Goal: Check status: Check status

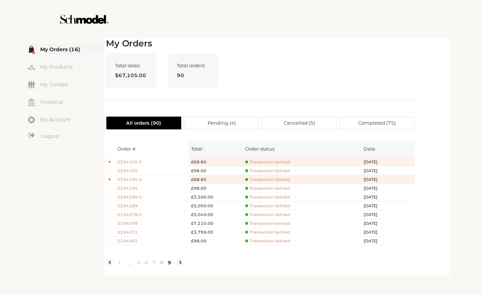
click at [254, 233] on span "Transaction Settled" at bounding box center [267, 232] width 45 height 5
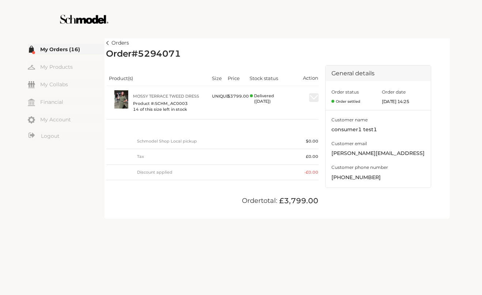
click at [110, 43] on link "Orders" at bounding box center [117, 43] width 23 height 9
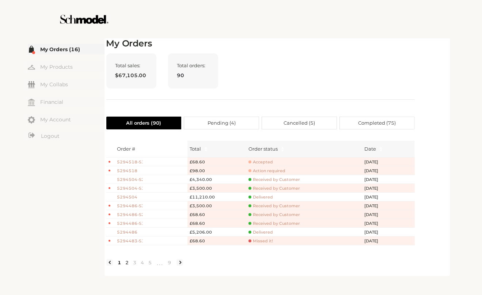
click at [126, 266] on link "2" at bounding box center [128, 262] width 8 height 7
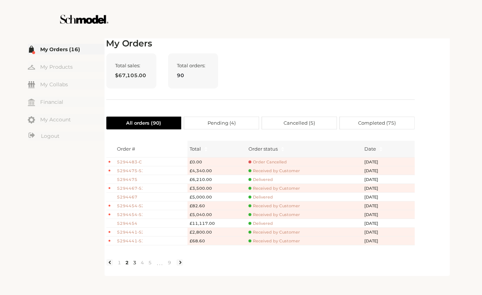
click at [133, 266] on link "3" at bounding box center [135, 262] width 8 height 7
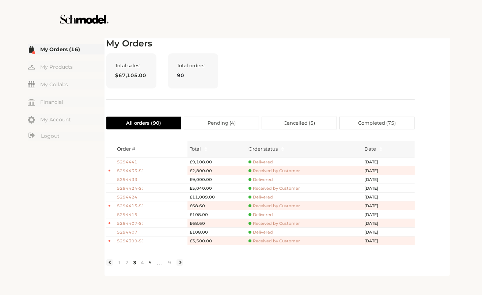
click at [147, 266] on link "5" at bounding box center [151, 262] width 8 height 7
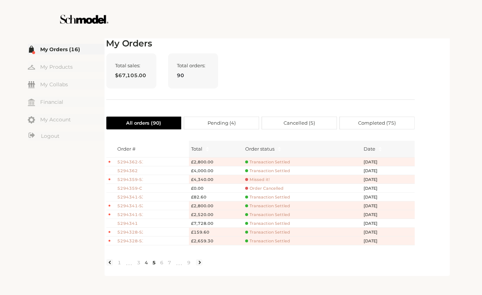
click at [147, 266] on link "4" at bounding box center [147, 262] width 8 height 7
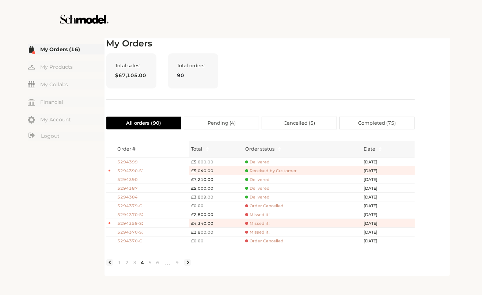
click at [257, 196] on span "Delivered" at bounding box center [257, 196] width 24 height 5
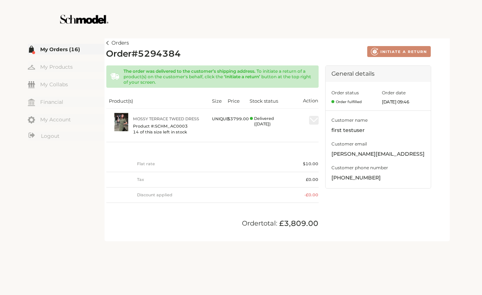
click at [108, 40] on link "Orders" at bounding box center [117, 43] width 23 height 9
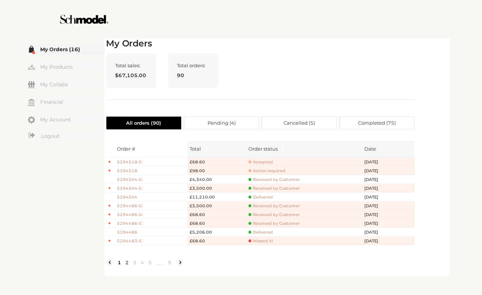
click at [128, 266] on link "2" at bounding box center [128, 262] width 8 height 7
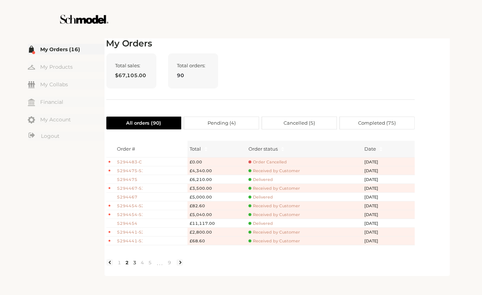
click at [136, 266] on link "3" at bounding box center [135, 262] width 8 height 7
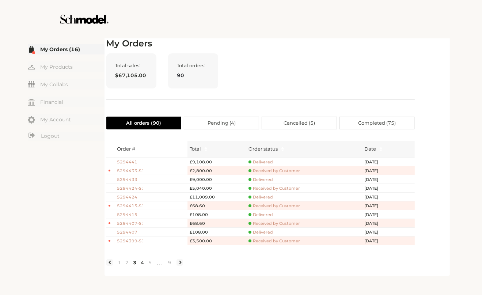
click at [142, 266] on link "4" at bounding box center [143, 262] width 8 height 7
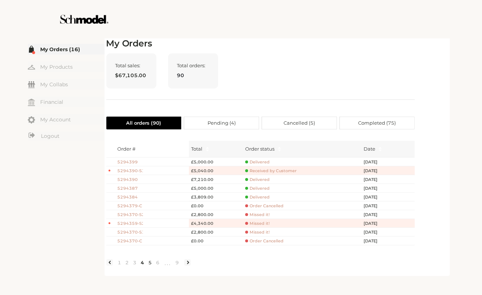
click at [149, 266] on link "5" at bounding box center [151, 262] width 8 height 7
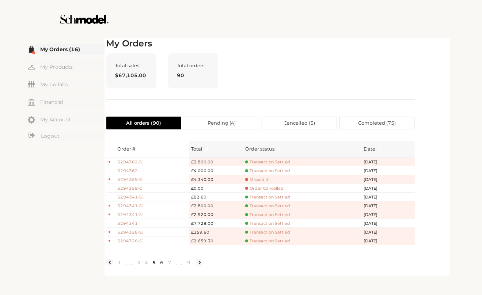
click at [159, 266] on link "6" at bounding box center [162, 262] width 8 height 7
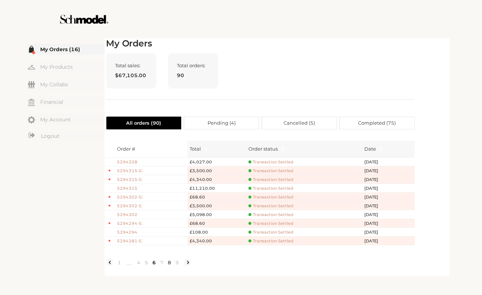
click at [172, 266] on link "8" at bounding box center [170, 262] width 8 height 7
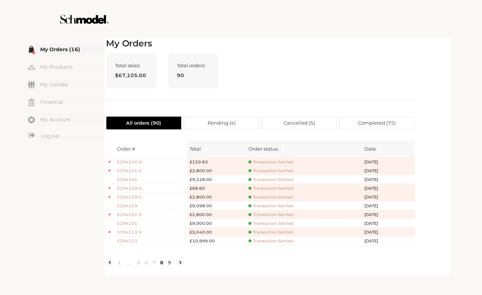
click at [170, 266] on link "9" at bounding box center [170, 262] width 8 height 7
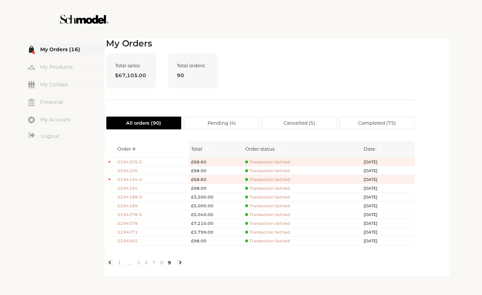
click at [366, 124] on span "Completed ( 75 )" at bounding box center [377, 123] width 38 height 12
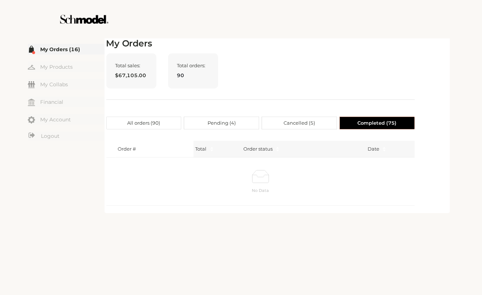
click at [141, 125] on span "All orders ( 90 )" at bounding box center [143, 123] width 33 height 12
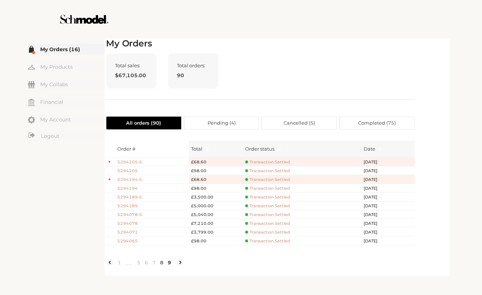
click at [163, 266] on link "8" at bounding box center [162, 262] width 8 height 7
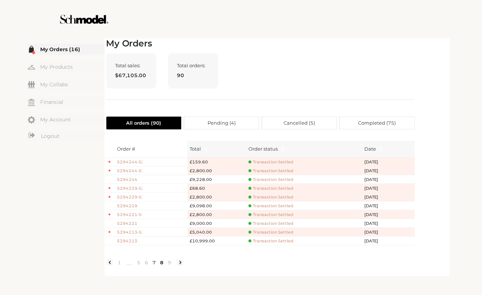
click at [153, 266] on link "7" at bounding box center [155, 262] width 8 height 7
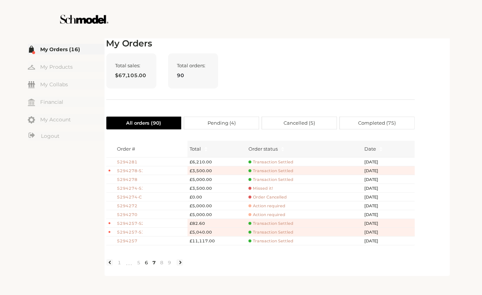
click at [148, 266] on link "6" at bounding box center [147, 262] width 8 height 7
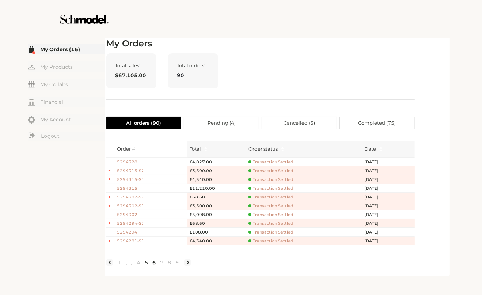
click at [145, 266] on link "5" at bounding box center [147, 262] width 8 height 7
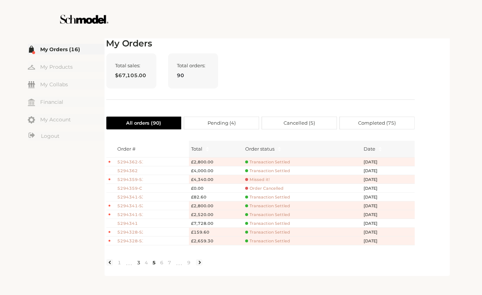
click at [138, 266] on link "3" at bounding box center [139, 262] width 8 height 7
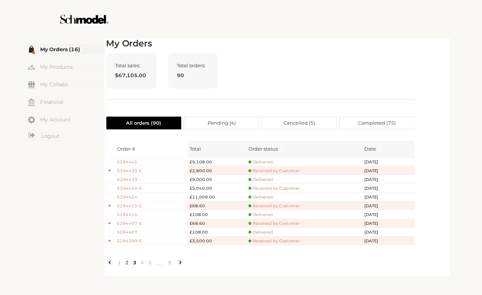
click at [127, 266] on link "2" at bounding box center [128, 262] width 8 height 7
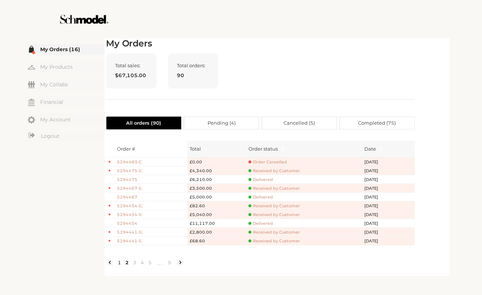
click at [121, 266] on link "1" at bounding box center [120, 262] width 8 height 7
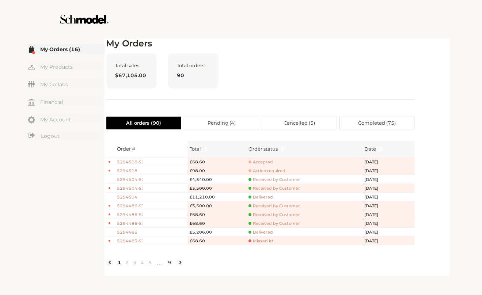
click at [167, 266] on link "9" at bounding box center [170, 262] width 8 height 7
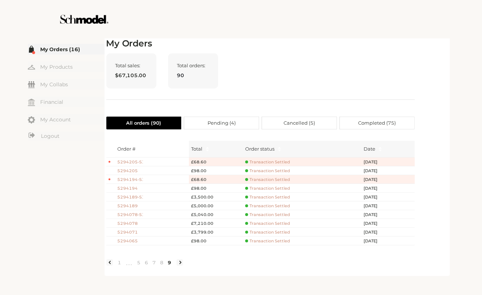
click at [133, 240] on span "5294065" at bounding box center [130, 241] width 26 height 6
click at [161, 266] on link "8" at bounding box center [162, 262] width 8 height 7
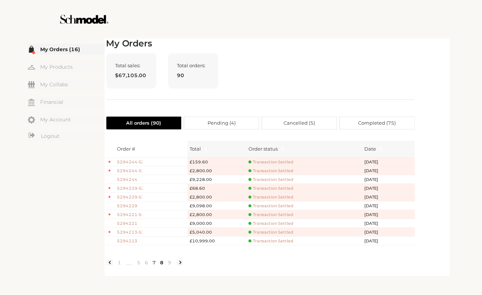
click at [154, 266] on link "7" at bounding box center [155, 262] width 8 height 7
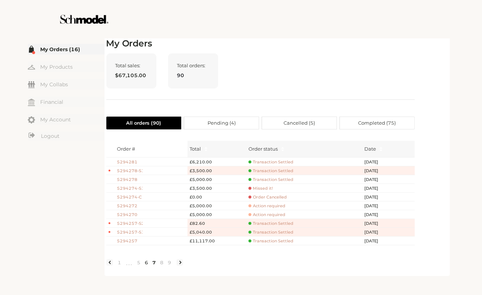
click at [145, 266] on link "6" at bounding box center [147, 262] width 8 height 7
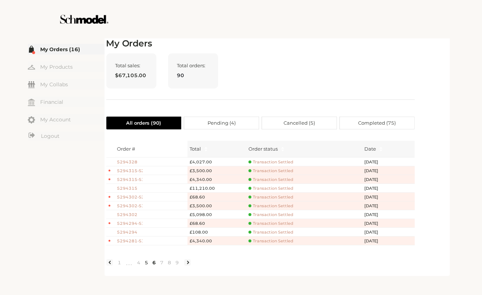
click at [147, 266] on link "5" at bounding box center [147, 262] width 8 height 7
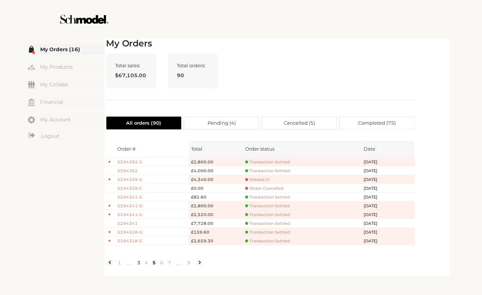
click at [139, 266] on link "3" at bounding box center [139, 262] width 8 height 7
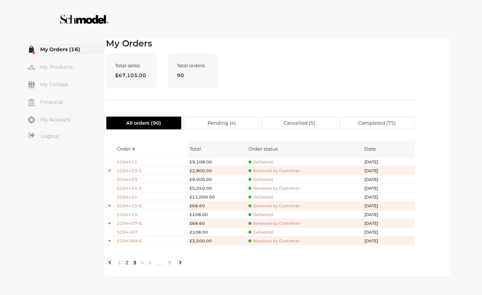
click at [126, 266] on link "2" at bounding box center [128, 262] width 8 height 7
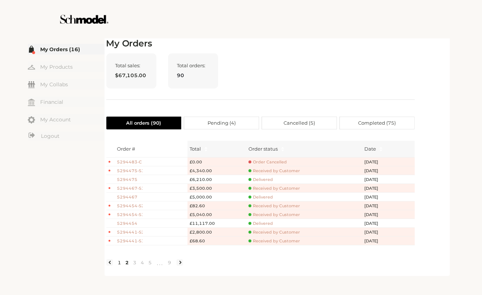
click at [120, 266] on link "1" at bounding box center [120, 262] width 8 height 7
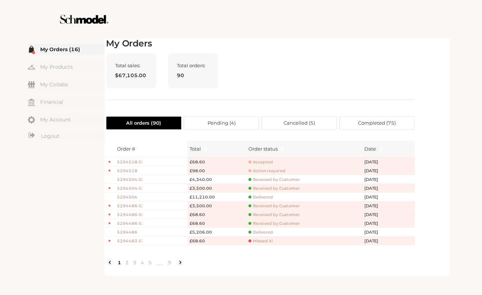
click at [174, 268] on ul "1 2 3 4 5 ••• 9" at bounding box center [144, 263] width 77 height 12
click at [169, 266] on link "9" at bounding box center [170, 262] width 8 height 7
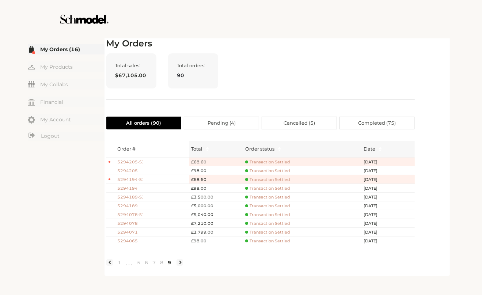
click at [181, 266] on li at bounding box center [180, 262] width 7 height 7
click at [127, 222] on span "5294078" at bounding box center [130, 223] width 26 height 6
click at [133, 231] on span "5294071" at bounding box center [130, 232] width 26 height 6
